Goal: Information Seeking & Learning: Learn about a topic

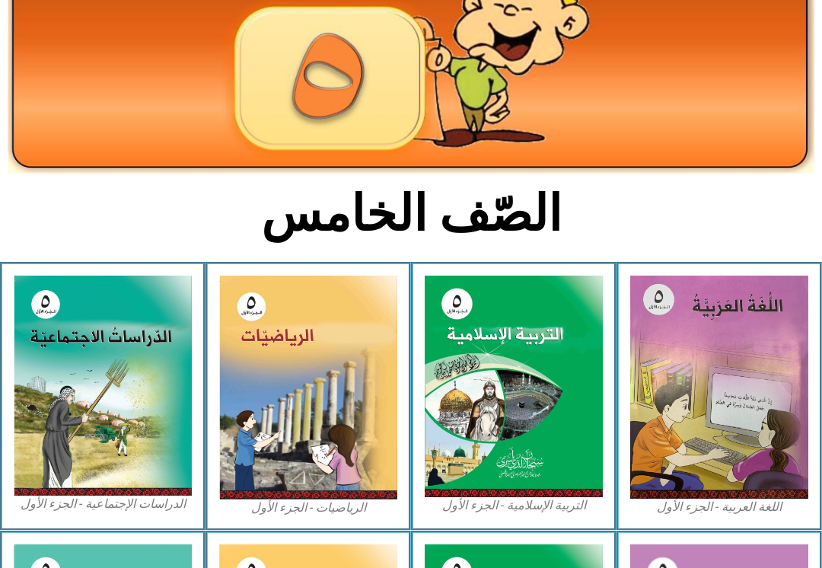
scroll to position [180, 0]
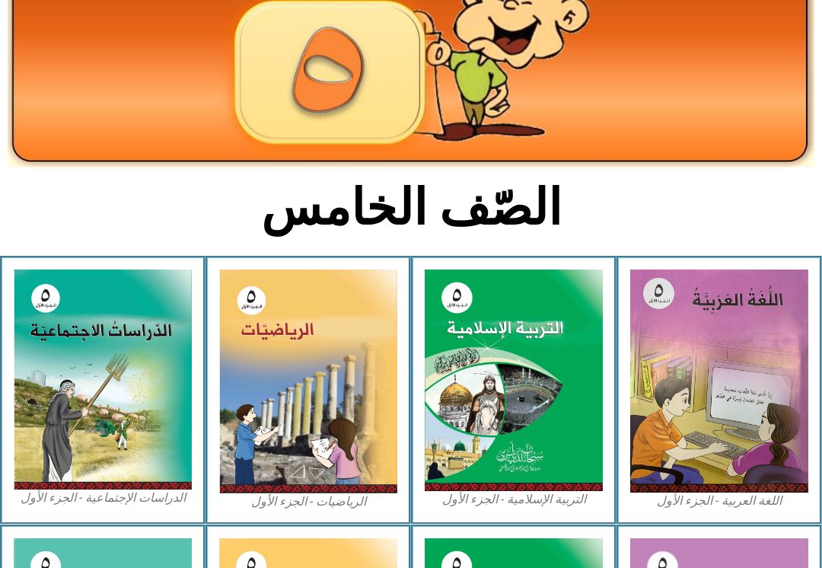
click at [737, 379] on img at bounding box center [719, 380] width 178 height 223
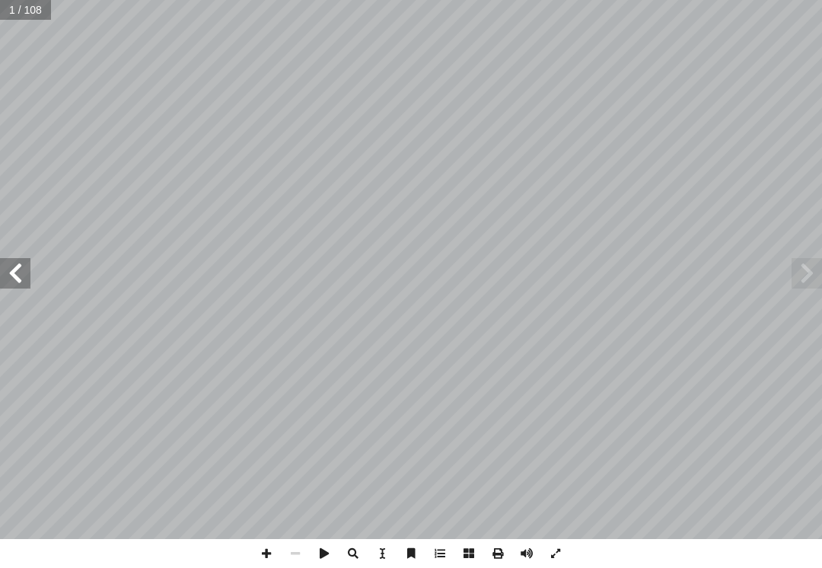
click at [3, 260] on span at bounding box center [15, 273] width 30 height 30
click at [26, 265] on span at bounding box center [15, 273] width 30 height 30
click at [21, 278] on span at bounding box center [15, 273] width 30 height 30
click at [5, 278] on span at bounding box center [15, 273] width 30 height 30
click at [10, 278] on span at bounding box center [15, 273] width 30 height 30
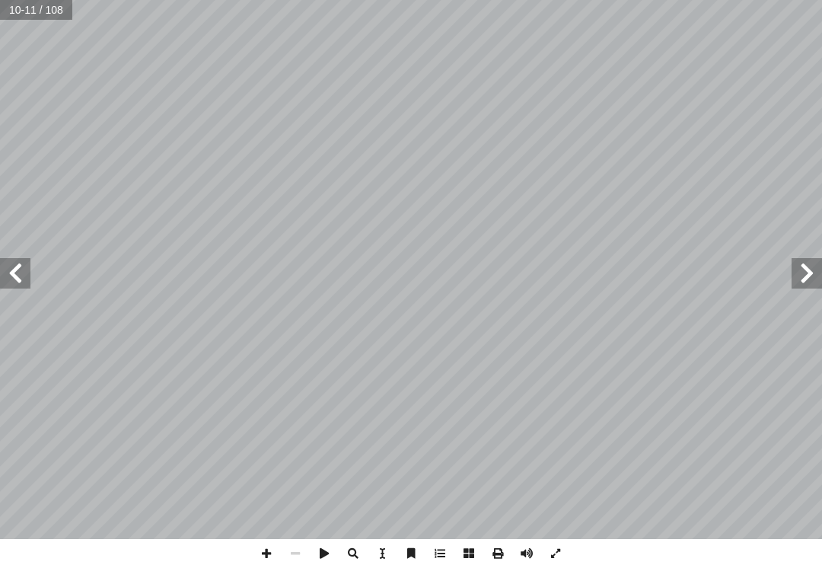
click at [797, 266] on span at bounding box center [806, 273] width 30 height 30
click at [793, 277] on span at bounding box center [806, 273] width 30 height 30
click at [2, 281] on span at bounding box center [15, 273] width 30 height 30
click at [18, 282] on span at bounding box center [15, 273] width 30 height 30
click at [12, 277] on span at bounding box center [15, 273] width 30 height 30
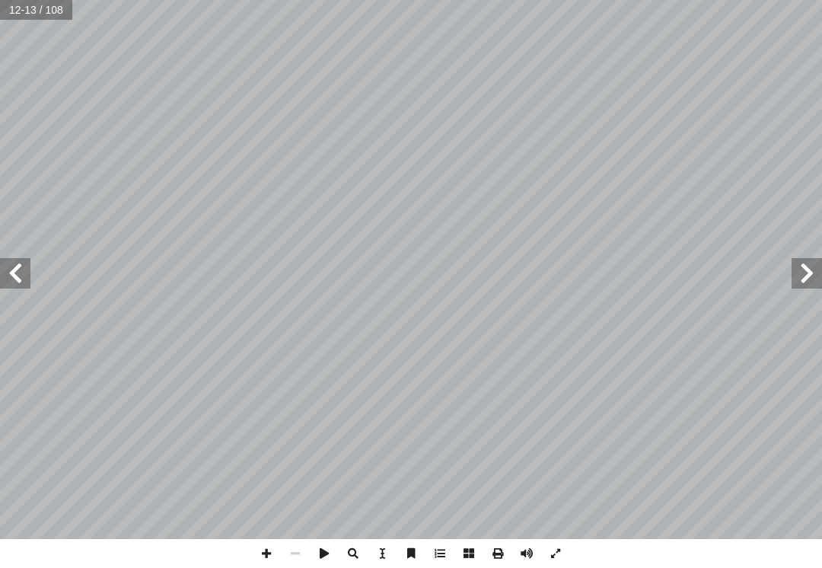
click at [24, 268] on span at bounding box center [15, 273] width 30 height 30
click at [4, 265] on span at bounding box center [15, 273] width 30 height 30
click at [11, 266] on span at bounding box center [15, 273] width 30 height 30
click at [5, 267] on span at bounding box center [15, 273] width 30 height 30
click at [8, 267] on span at bounding box center [15, 273] width 30 height 30
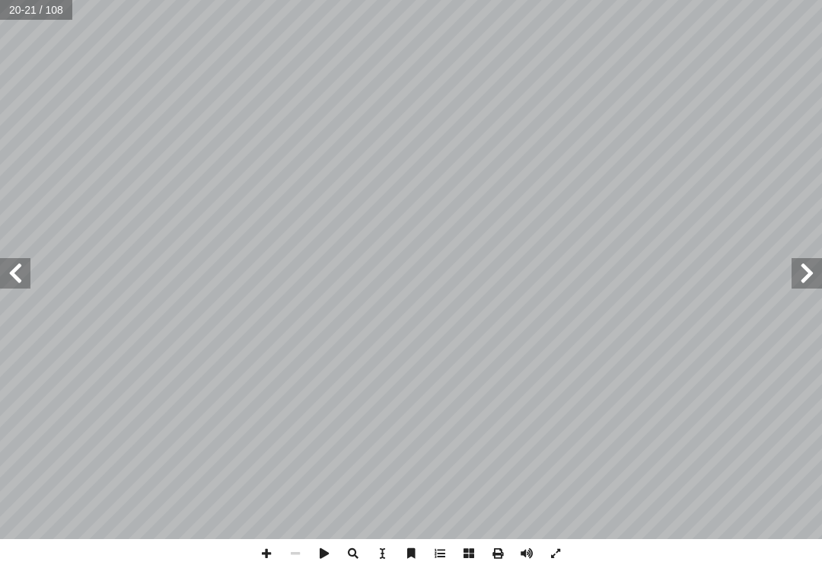
click at [11, 269] on span at bounding box center [15, 273] width 30 height 30
click at [11, 266] on span at bounding box center [15, 273] width 30 height 30
click at [5, 266] on span at bounding box center [15, 273] width 30 height 30
click at [7, 273] on span at bounding box center [15, 273] width 30 height 30
click at [11, 273] on span at bounding box center [15, 273] width 30 height 30
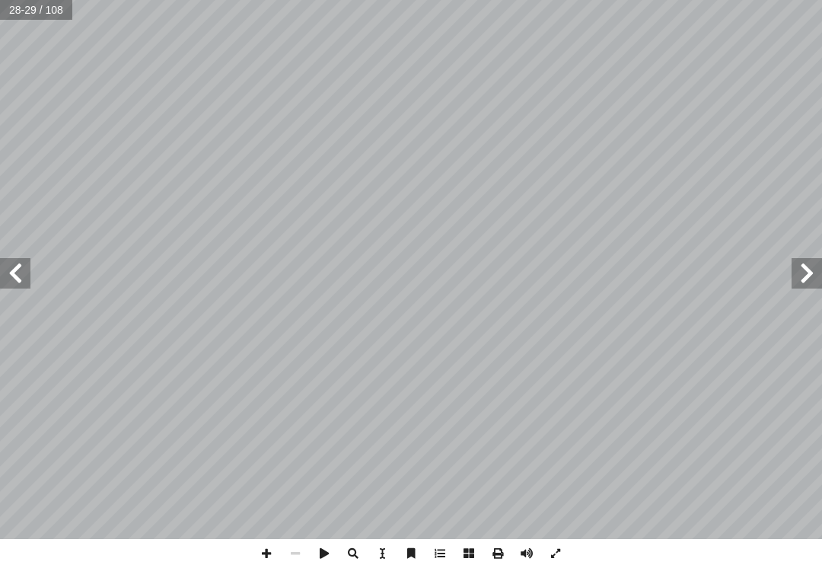
click at [7, 273] on span at bounding box center [15, 273] width 30 height 30
click at [1, 284] on span at bounding box center [15, 273] width 30 height 30
click at [9, 264] on span at bounding box center [15, 273] width 30 height 30
click at [5, 265] on span at bounding box center [15, 273] width 30 height 30
click at [3, 262] on span at bounding box center [15, 273] width 30 height 30
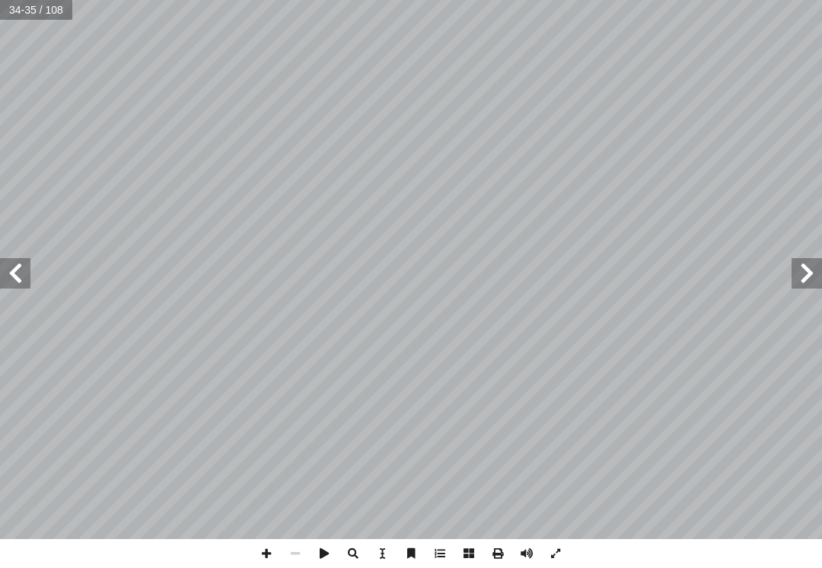
click at [22, 266] on span at bounding box center [15, 273] width 30 height 30
click at [23, 269] on span at bounding box center [15, 273] width 30 height 30
